Goal: Task Accomplishment & Management: Manage account settings

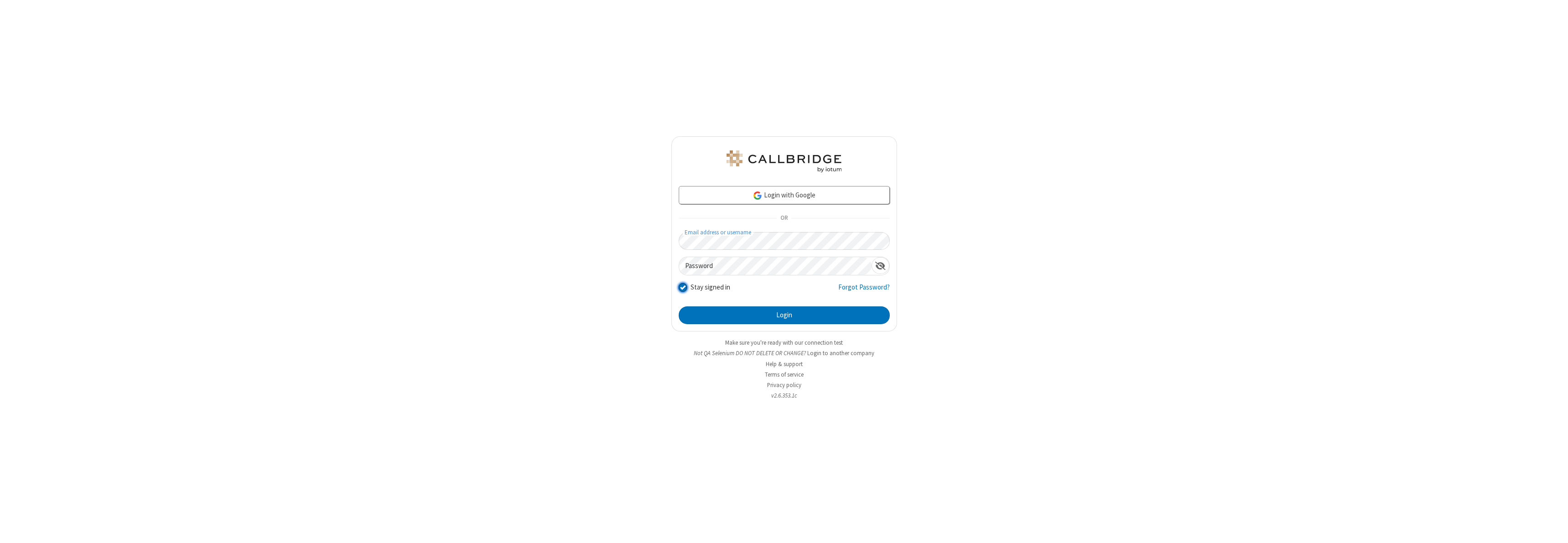
click at [682, 287] on input "Stay signed in" at bounding box center [683, 287] width 9 height 9
checkbox input "false"
click at [784, 315] on button "Login" at bounding box center [784, 315] width 211 height 18
click at [682, 287] on input "Stay signed in" at bounding box center [683, 287] width 9 height 9
checkbox input "false"
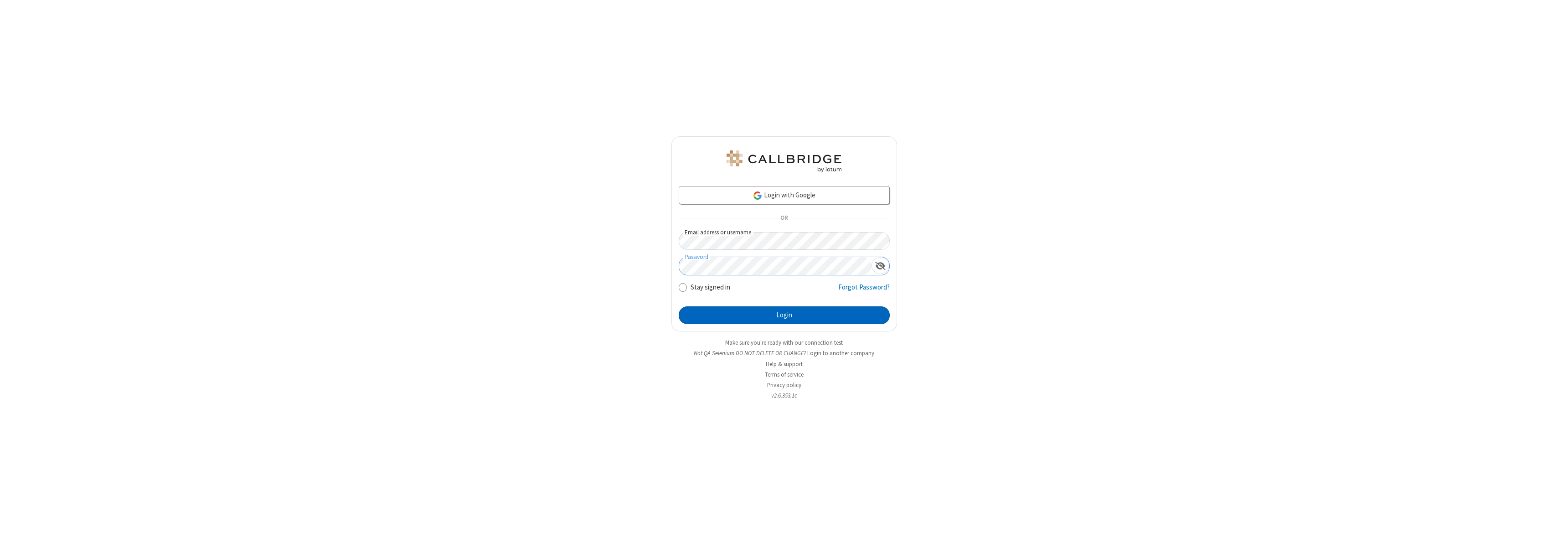
click at [784, 315] on button "Login" at bounding box center [784, 315] width 211 height 18
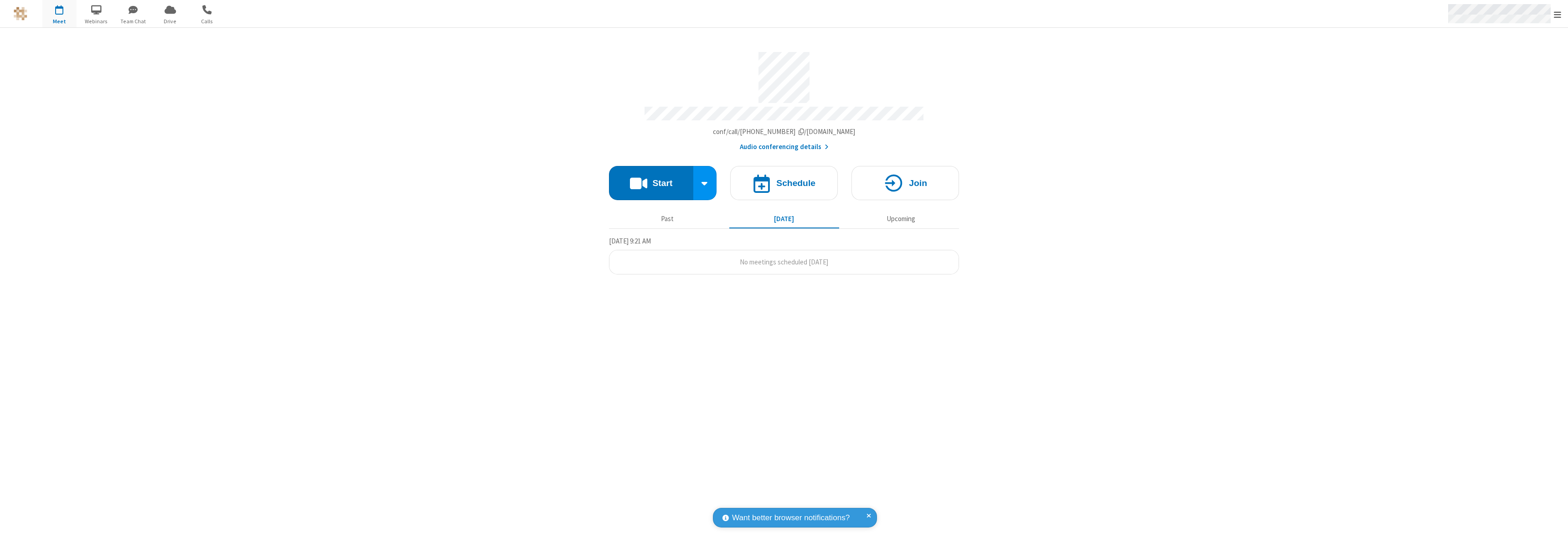
click at [1557, 13] on span "Open menu" at bounding box center [1557, 15] width 7 height 9
click at [1504, 258] on div "Sign out" at bounding box center [1504, 258] width 127 height 24
